Goal: Information Seeking & Learning: Learn about a topic

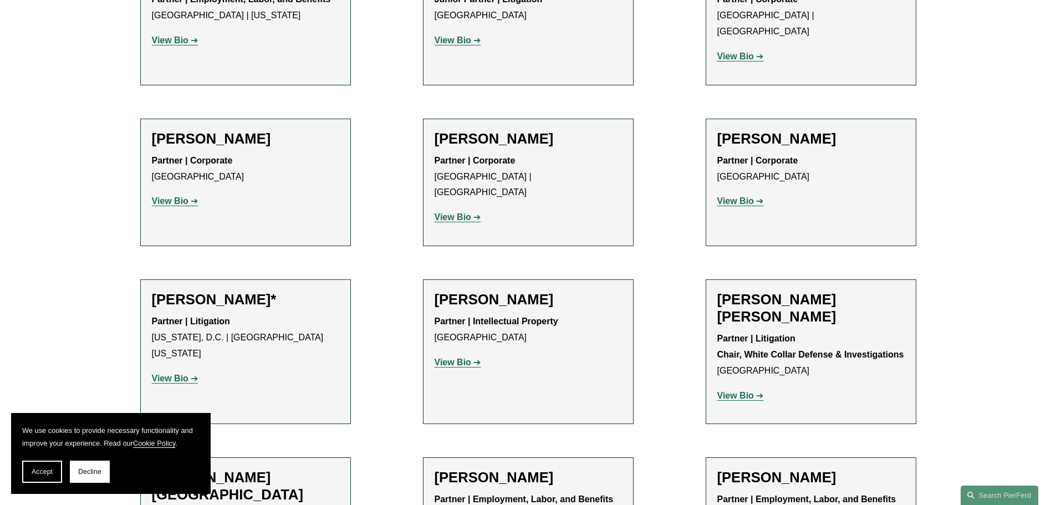
scroll to position [6153, 0]
click at [461, 359] on strong "View Bio" at bounding box center [453, 363] width 37 height 9
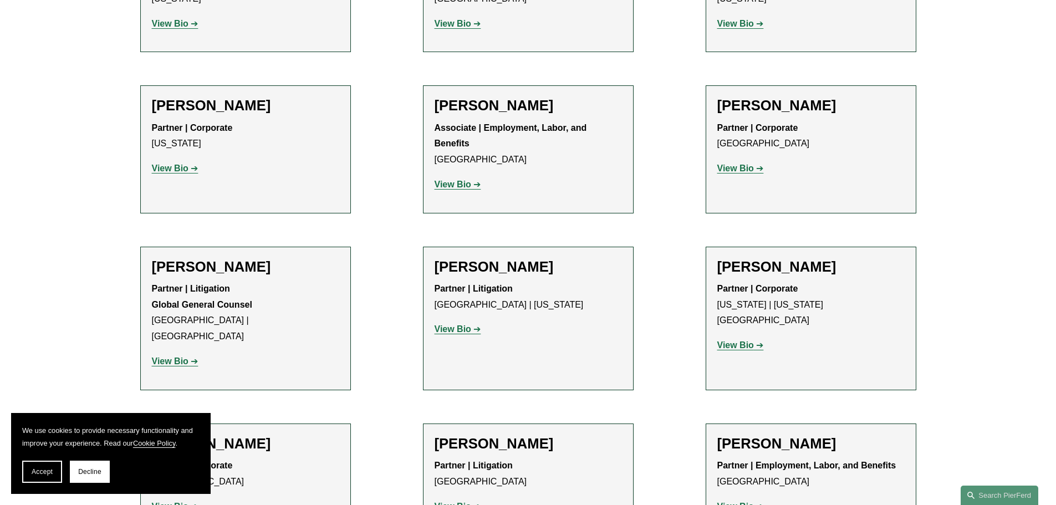
scroll to position [5377, 0]
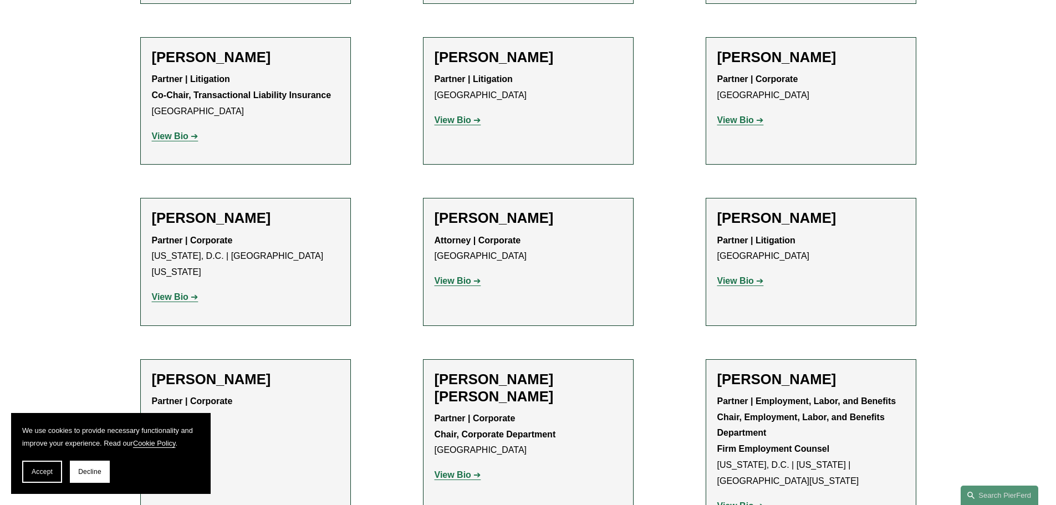
scroll to position [3880, 0]
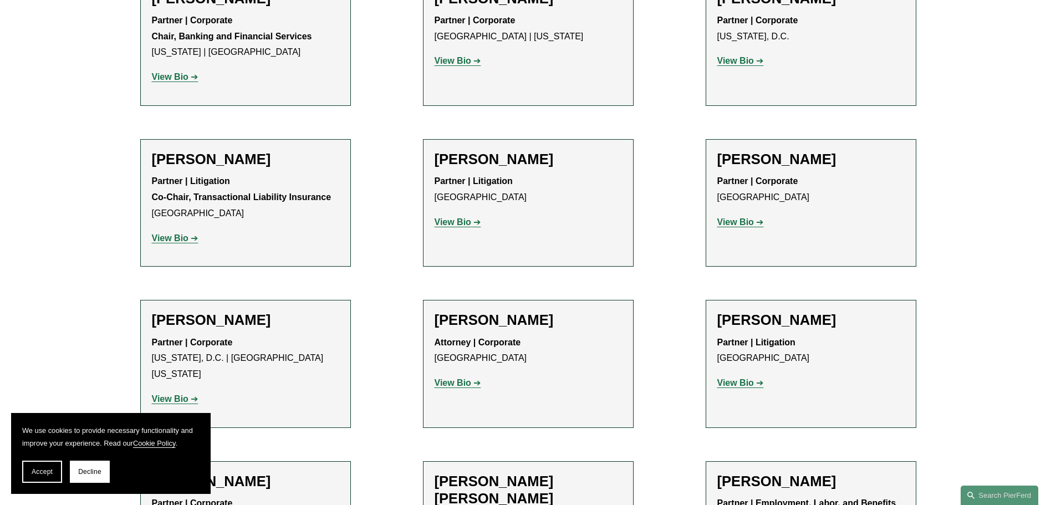
click at [447, 378] on strong "View Bio" at bounding box center [453, 382] width 37 height 9
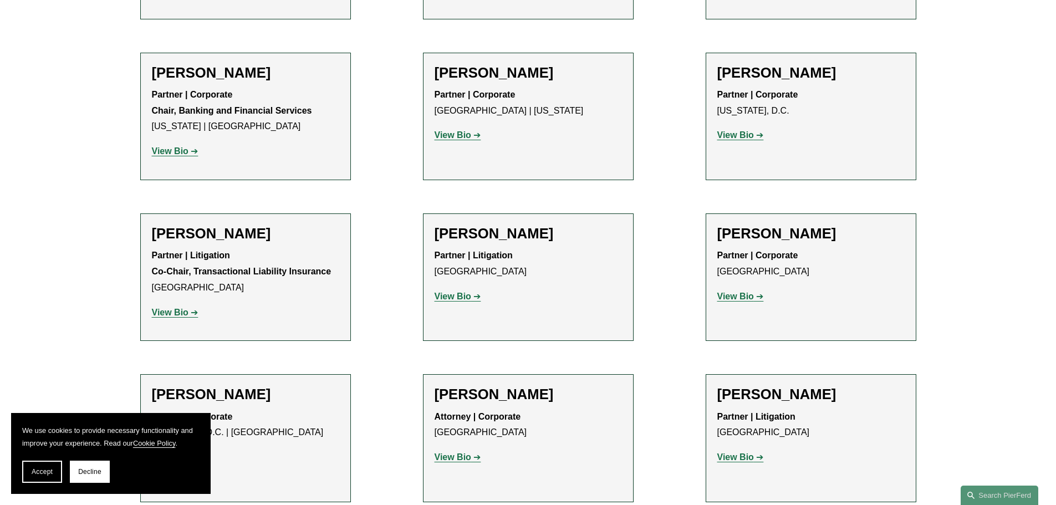
scroll to position [3658, 0]
